Goal: Information Seeking & Learning: Learn about a topic

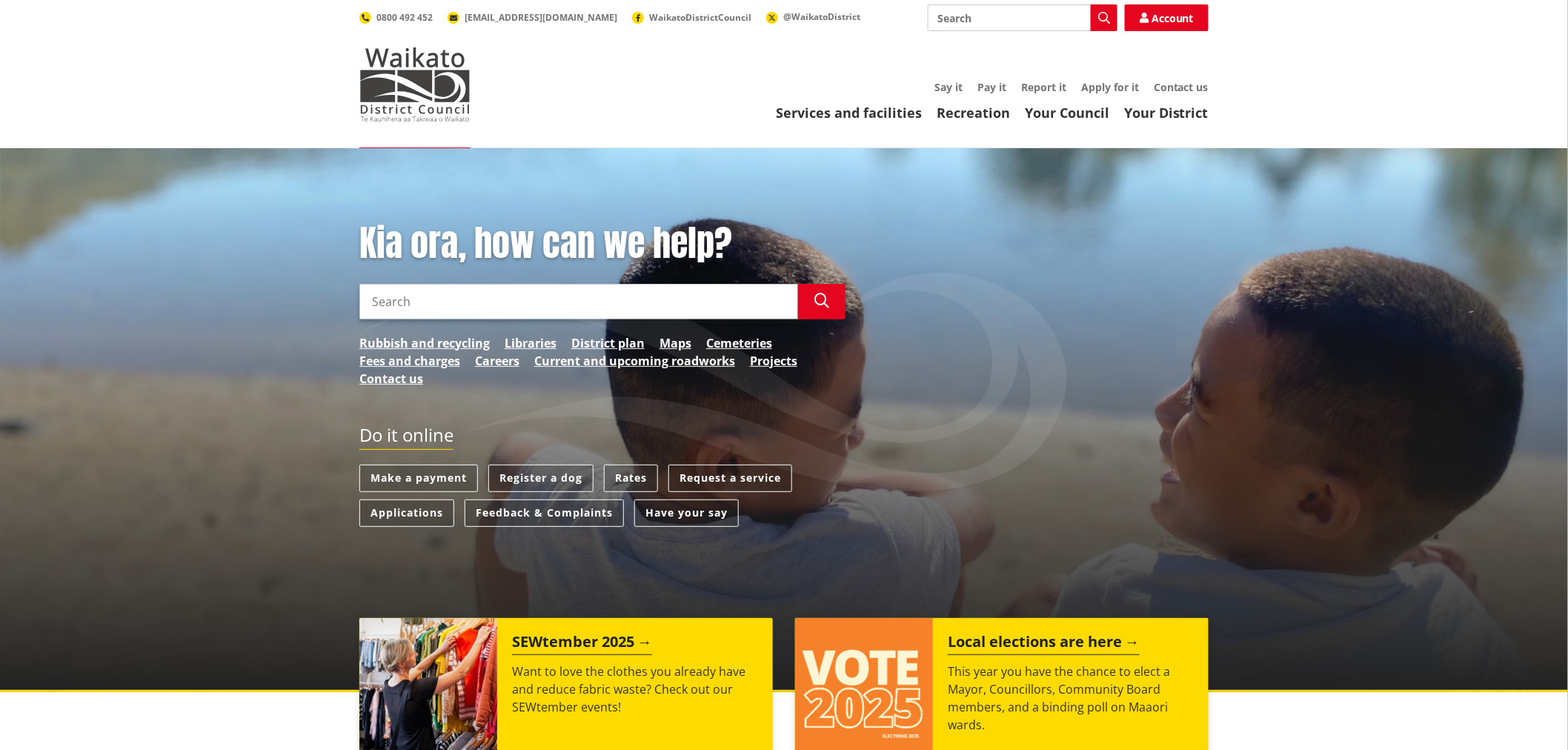
click at [476, 302] on input "Search" at bounding box center [578, 301] width 438 height 36
type input "property information request search"
click at [825, 298] on icon "button" at bounding box center [821, 300] width 15 height 15
click at [824, 299] on icon "button" at bounding box center [821, 300] width 15 height 15
click at [821, 307] on icon "button" at bounding box center [821, 300] width 15 height 15
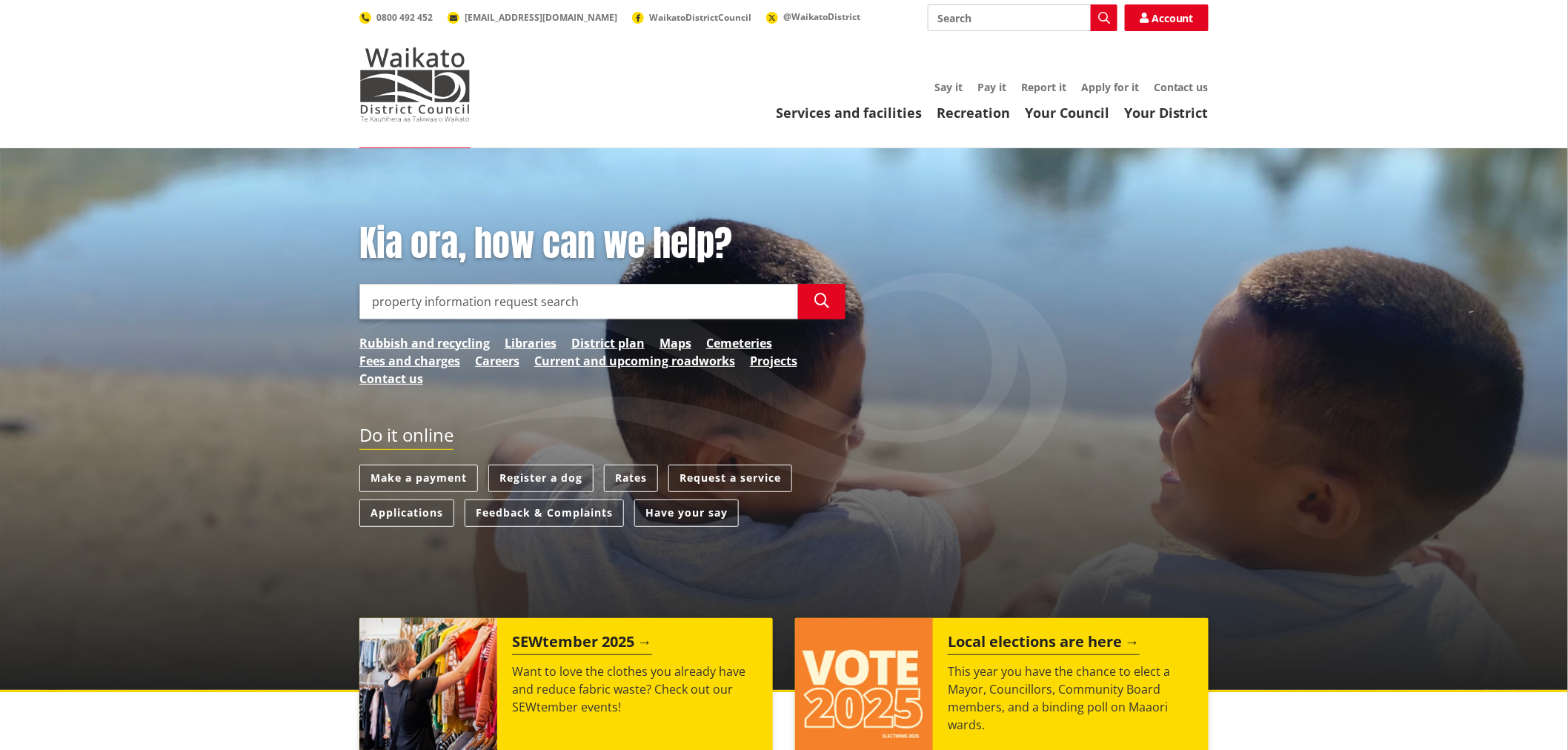
click at [667, 302] on input "property information request search" at bounding box center [578, 301] width 438 height 36
click at [813, 301] on button "Search" at bounding box center [822, 301] width 47 height 36
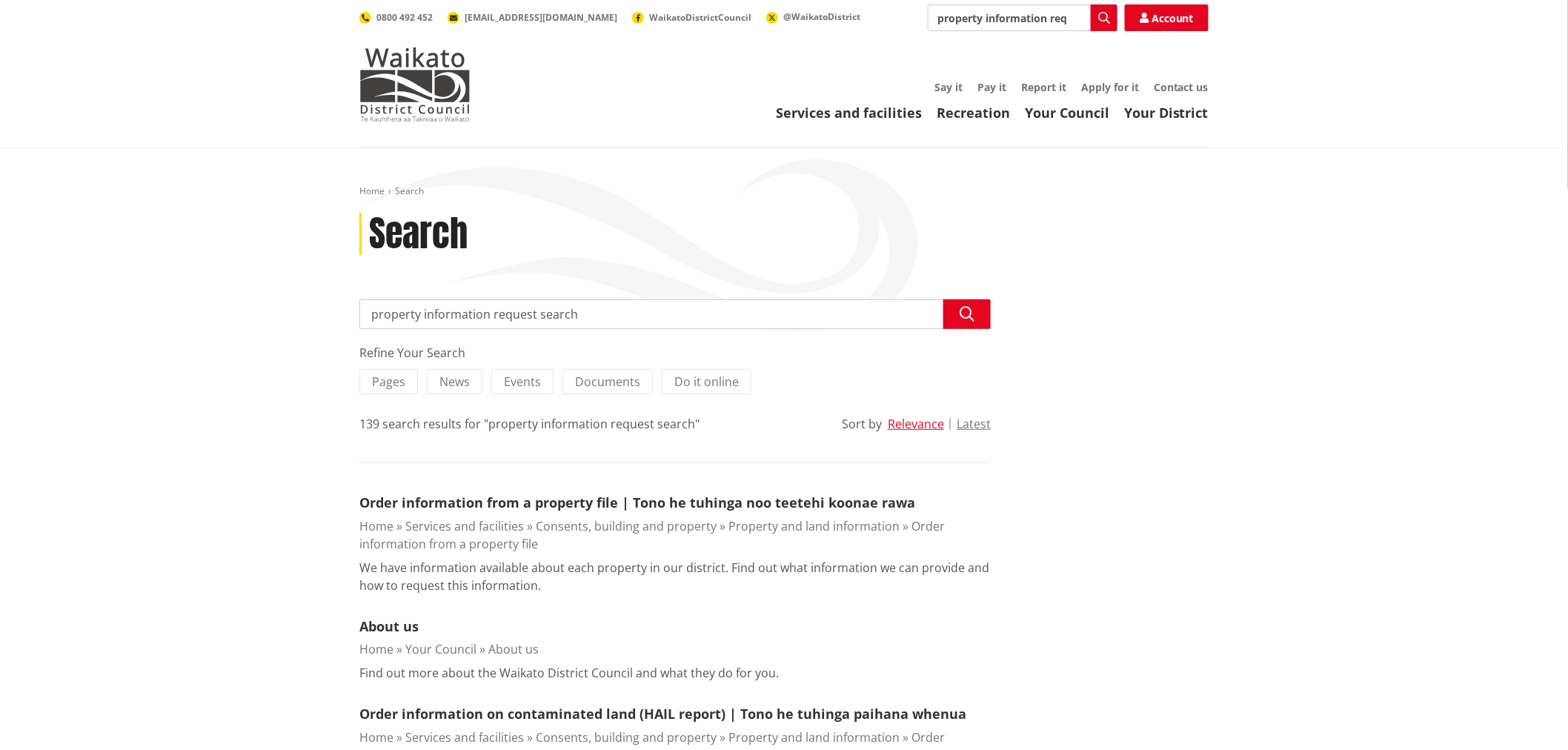
click at [609, 312] on input "property information request search" at bounding box center [675, 314] width 631 height 30
click at [611, 305] on input "property information request search" at bounding box center [675, 314] width 631 height 30
type input "property information request"
click at [972, 316] on icon "button" at bounding box center [966, 314] width 15 height 15
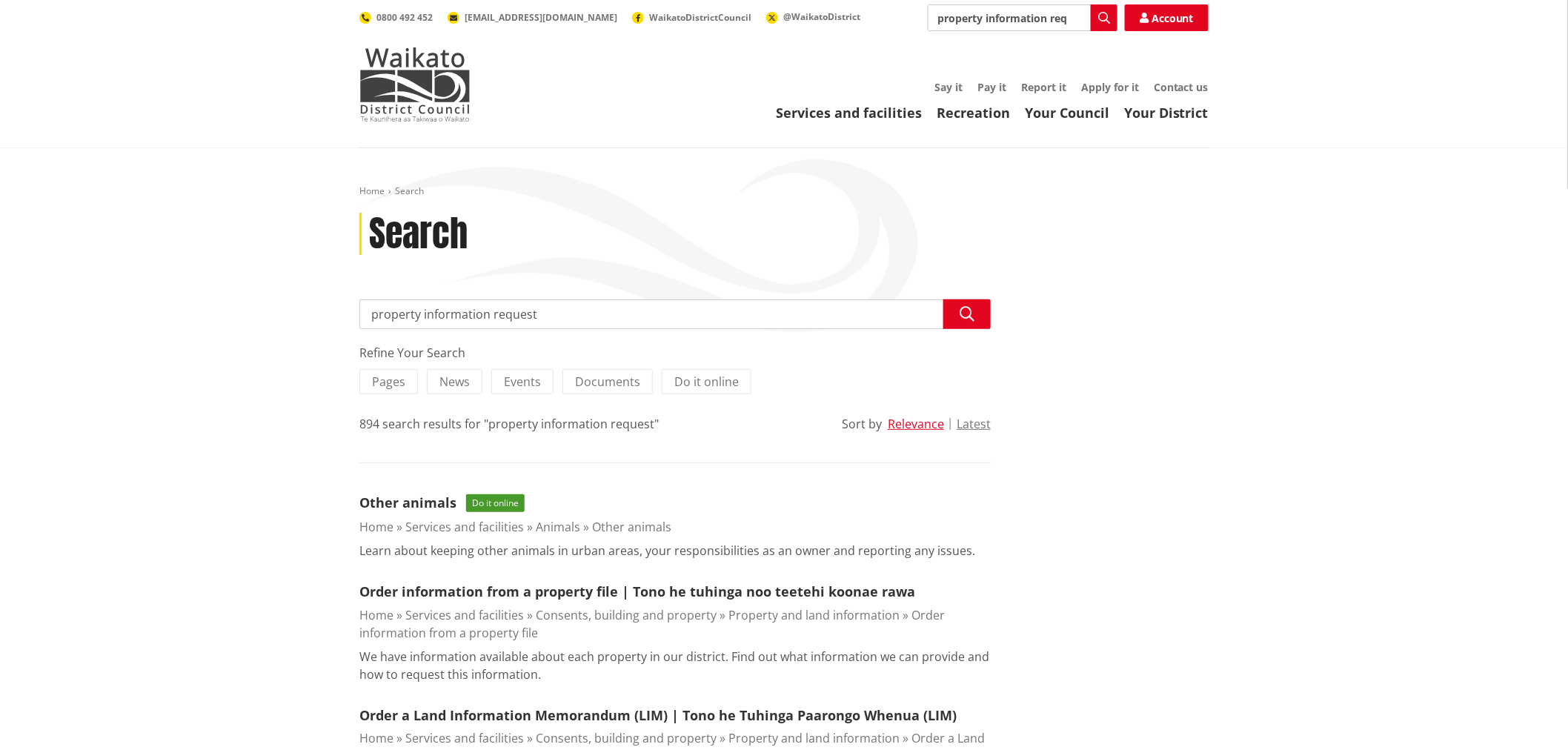
drag, startPoint x: 550, startPoint y: 308, endPoint x: 491, endPoint y: 308, distance: 59.0
click at [491, 308] on input "property information request" at bounding box center [675, 314] width 631 height 30
type input "property information search"
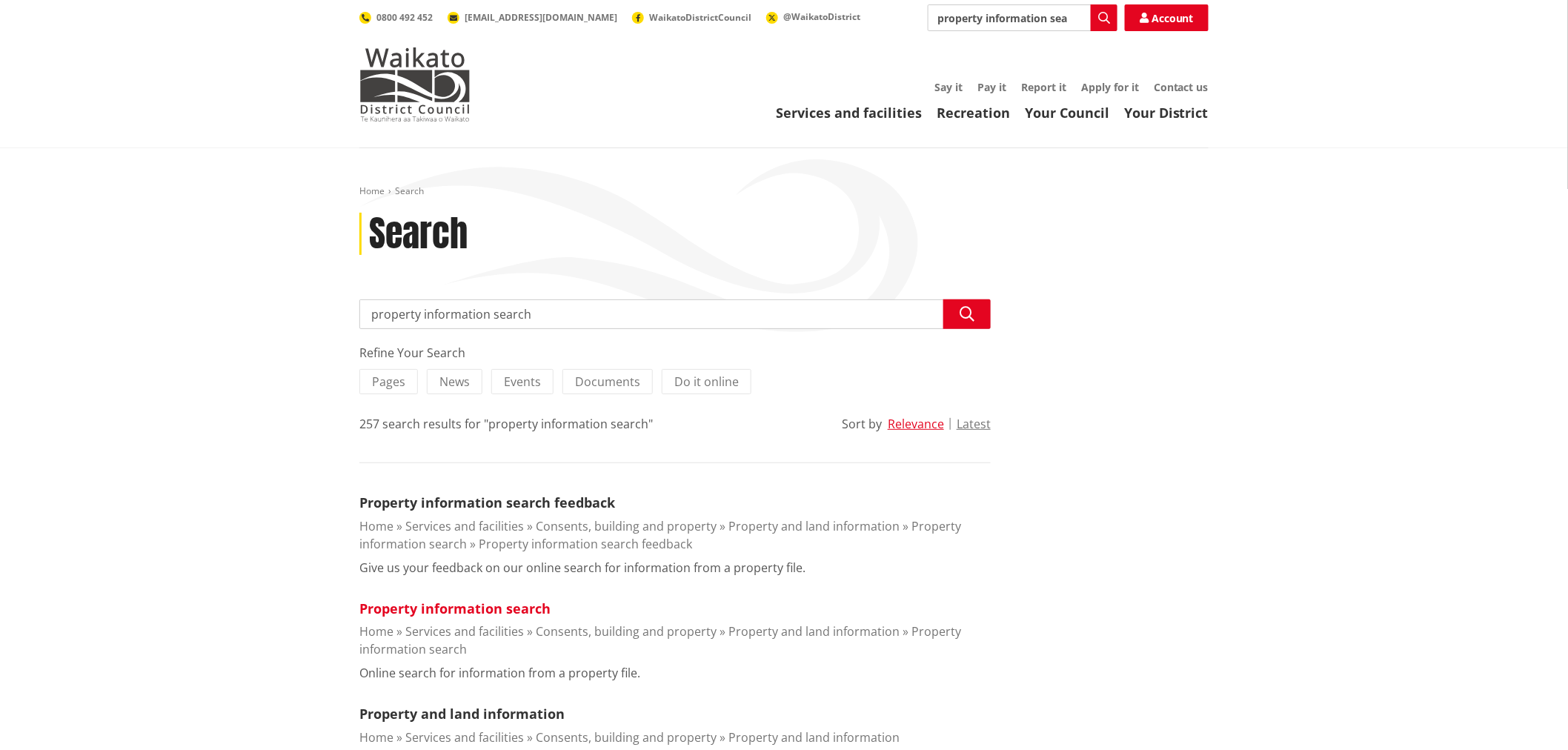
click at [480, 606] on link "Property information search" at bounding box center [455, 608] width 192 height 17
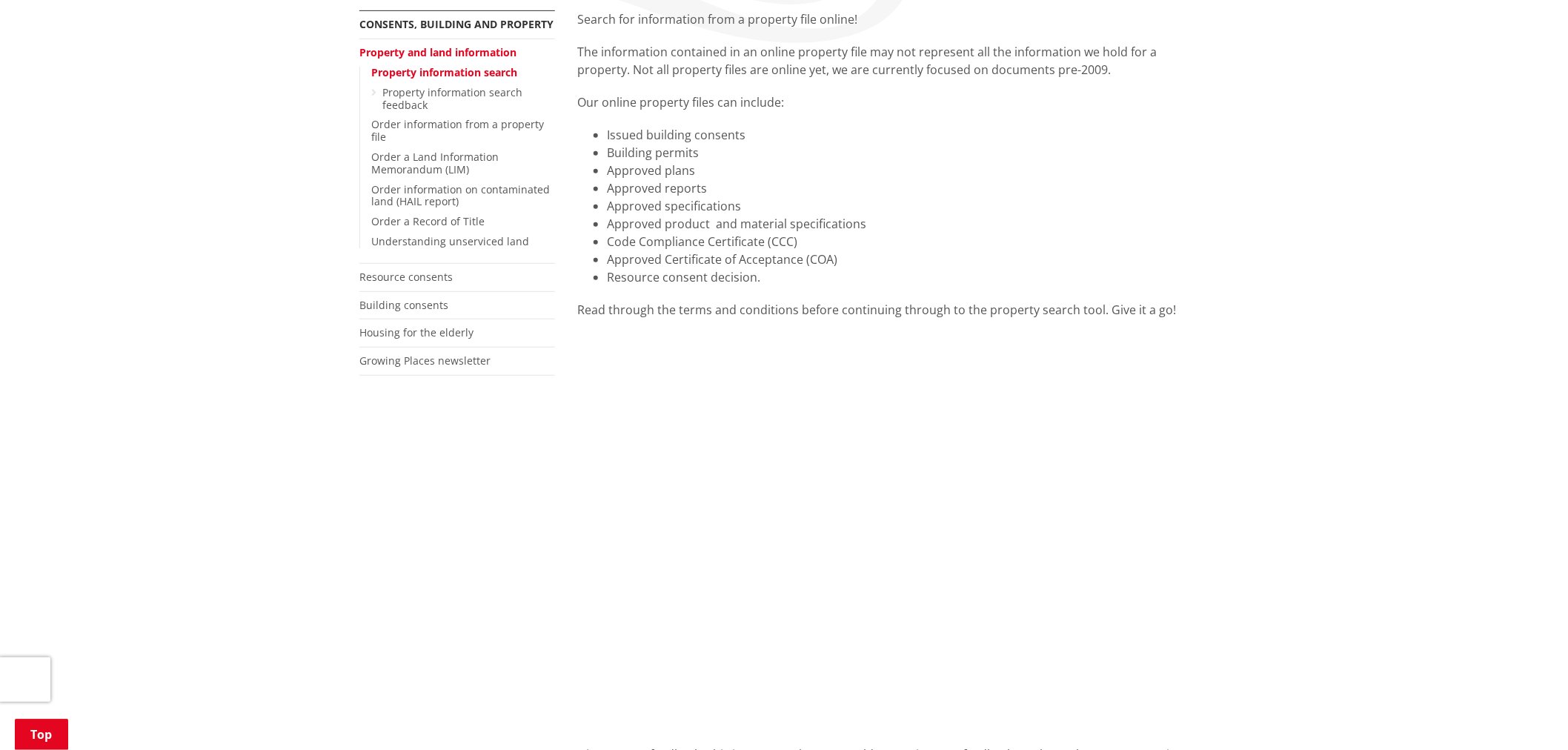
scroll to position [329, 0]
